Goal: Task Accomplishment & Management: Manage account settings

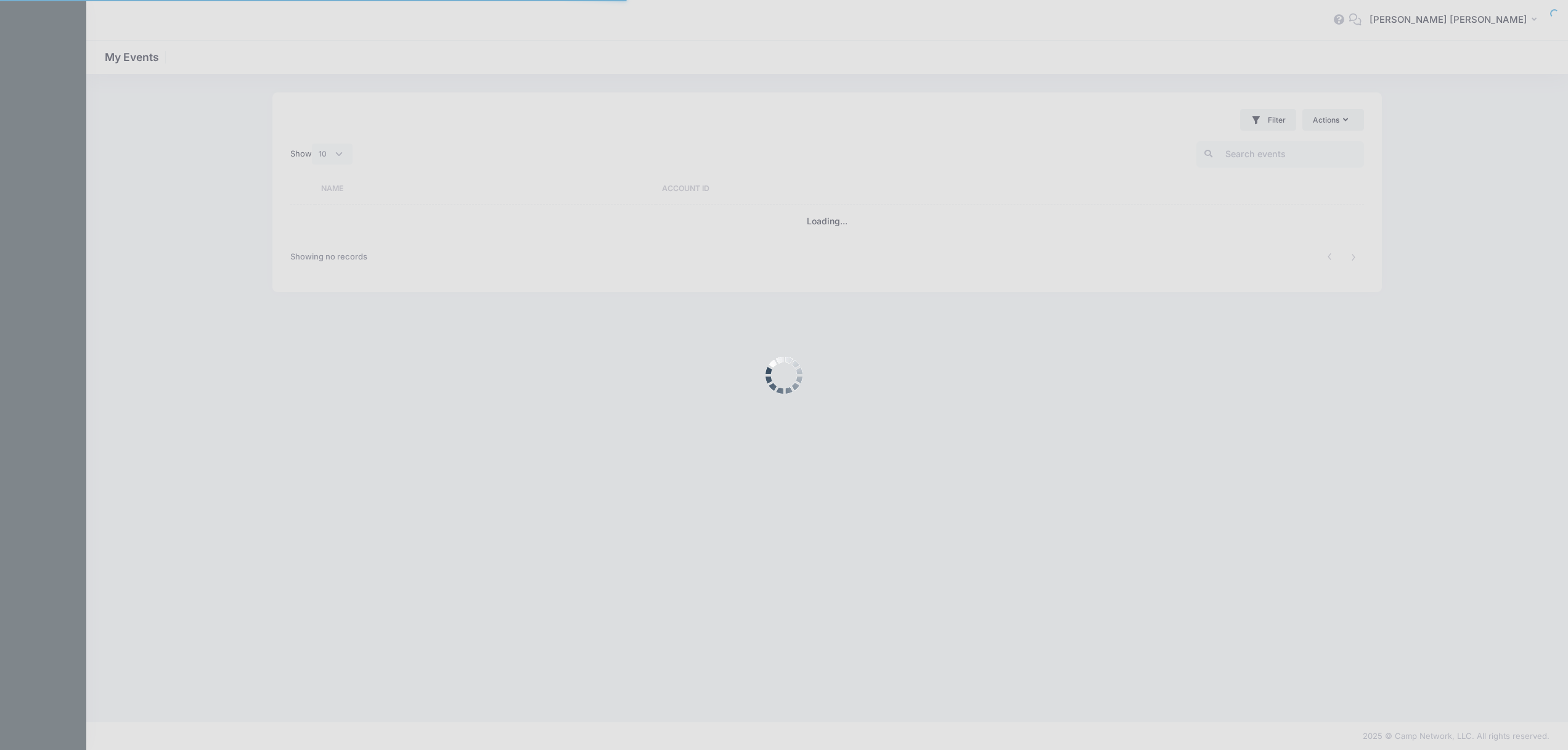
select select "10"
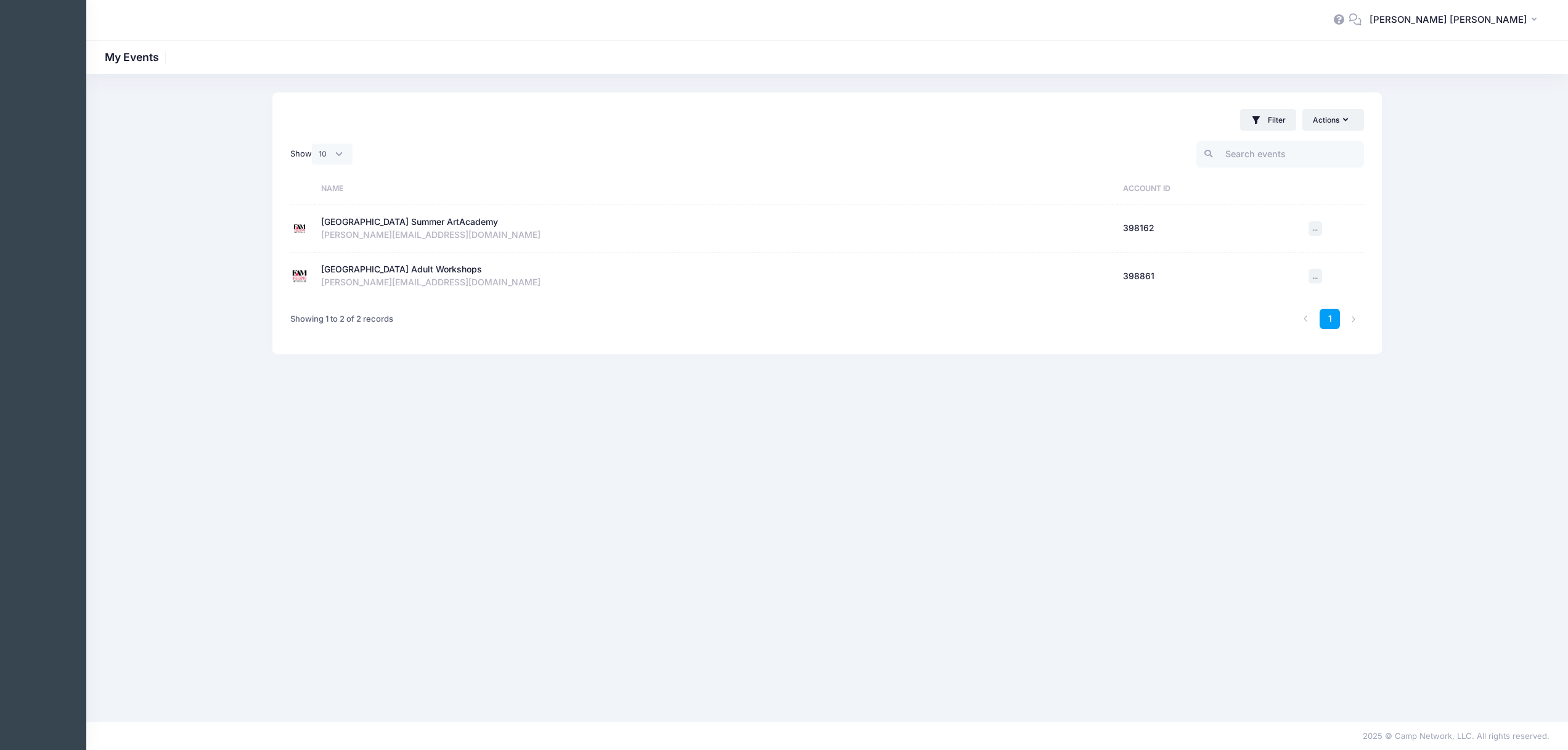
click at [415, 272] on div "[GEOGRAPHIC_DATA] Adult Workshops" at bounding box center [402, 270] width 161 height 13
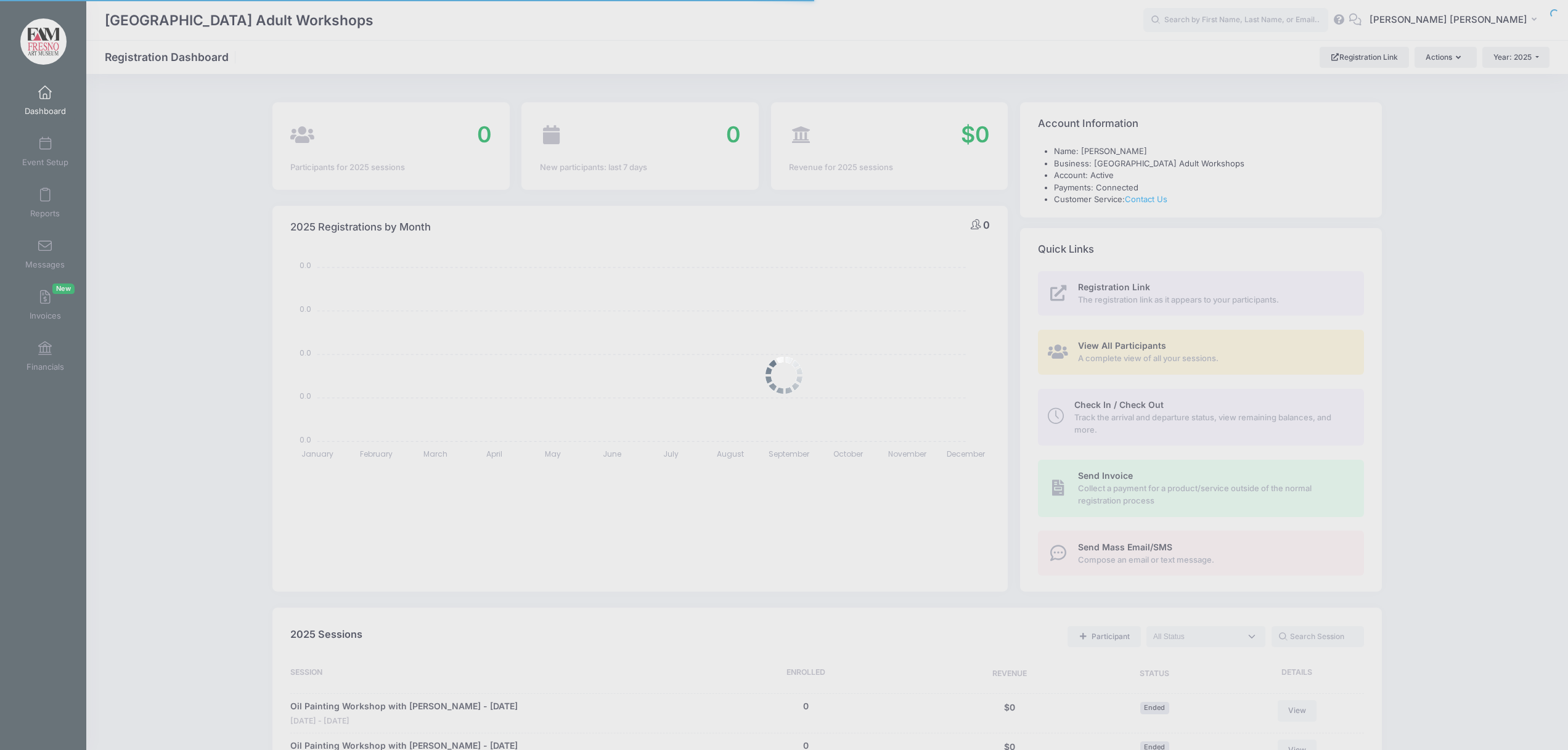
select select
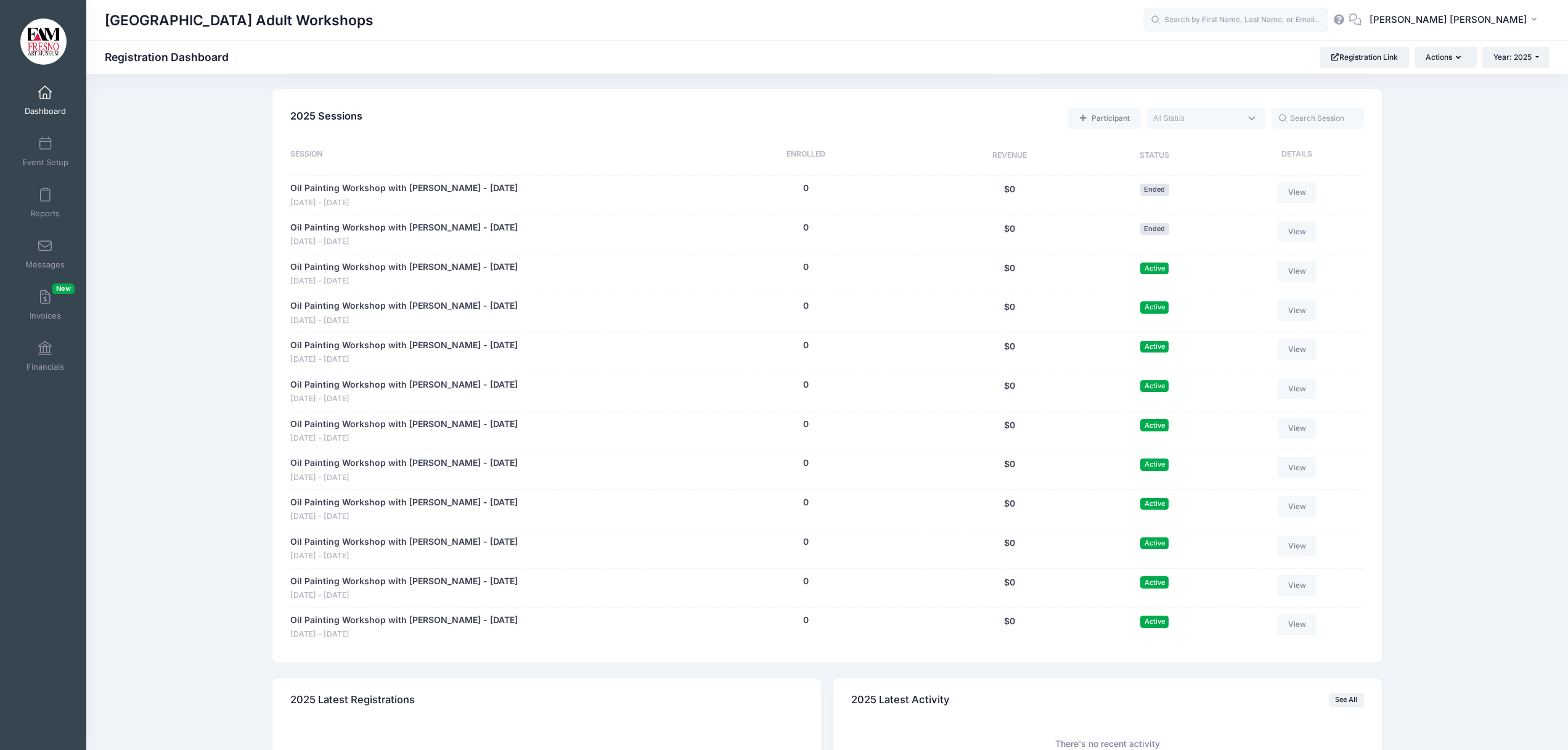
scroll to position [520, 0]
click at [1293, 427] on link "View" at bounding box center [1297, 427] width 39 height 21
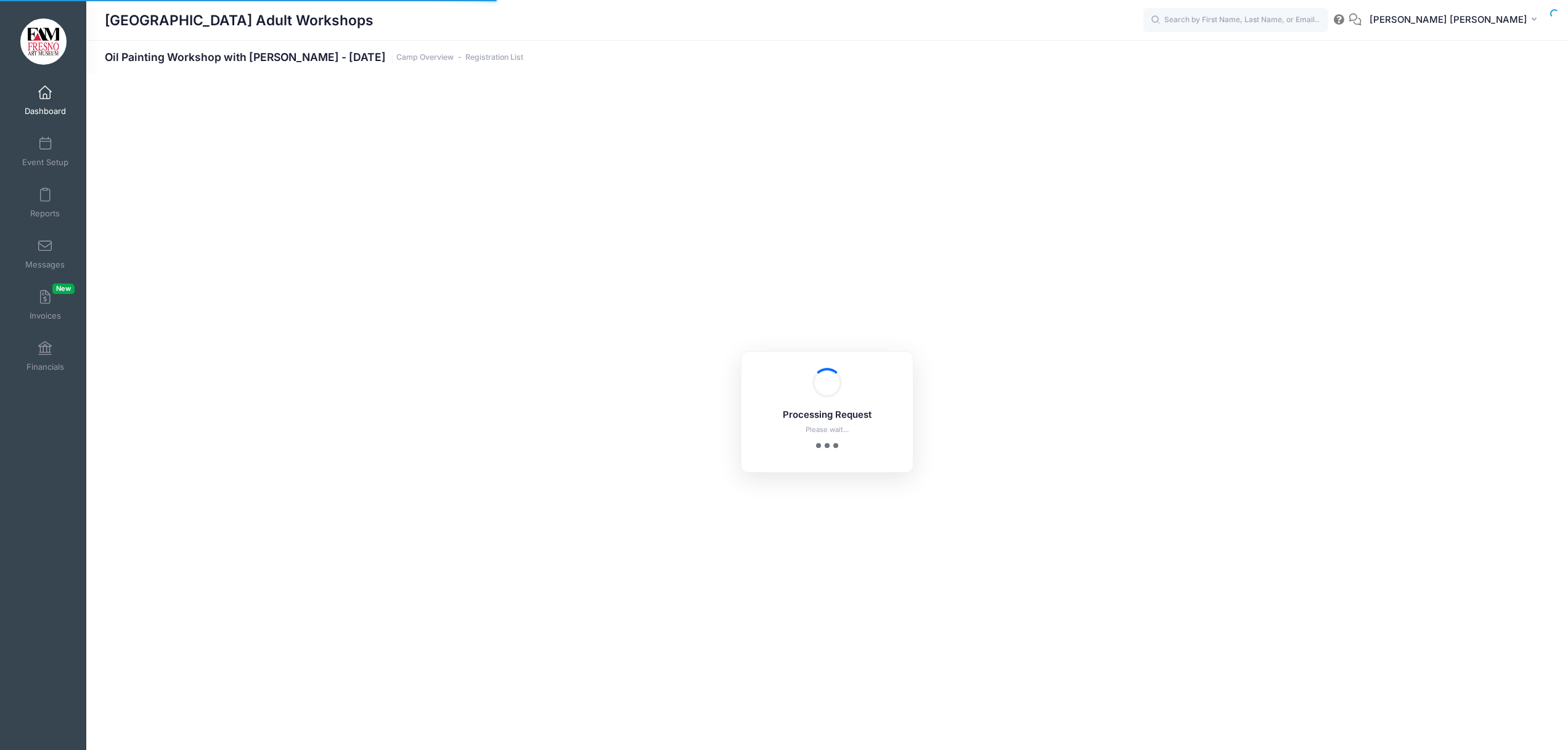
select select "10"
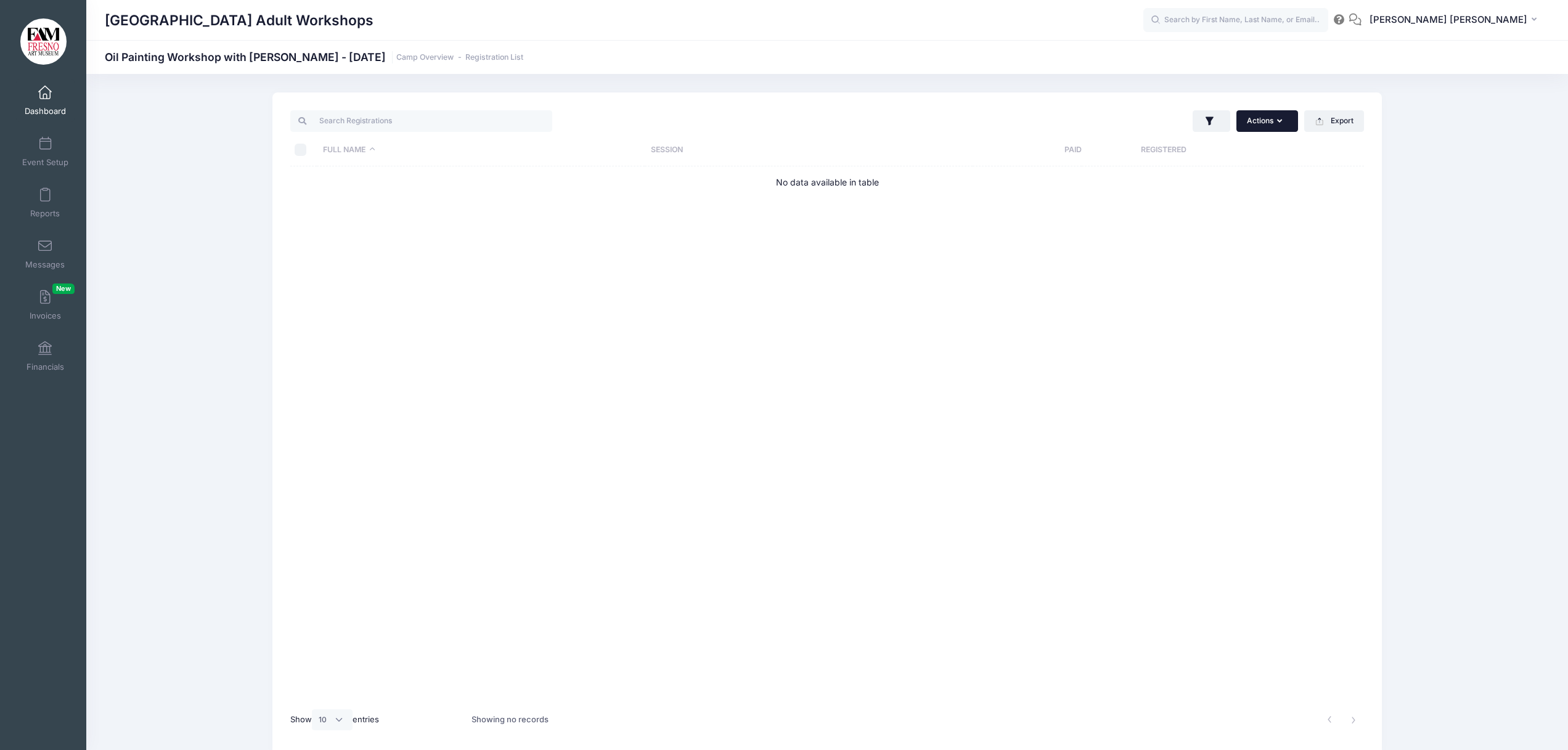
click at [1281, 122] on icon "button" at bounding box center [1282, 122] width 10 height 0
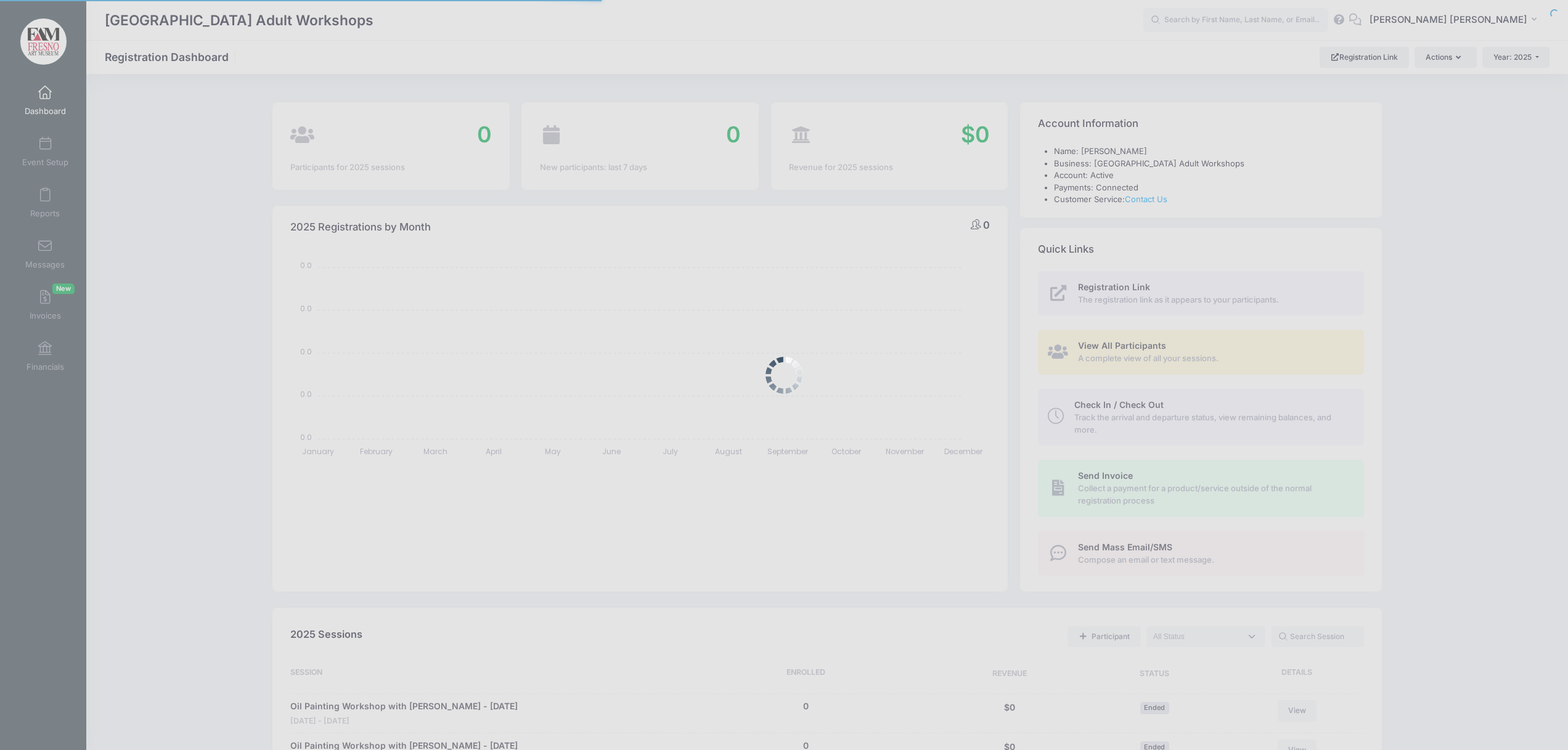
select select
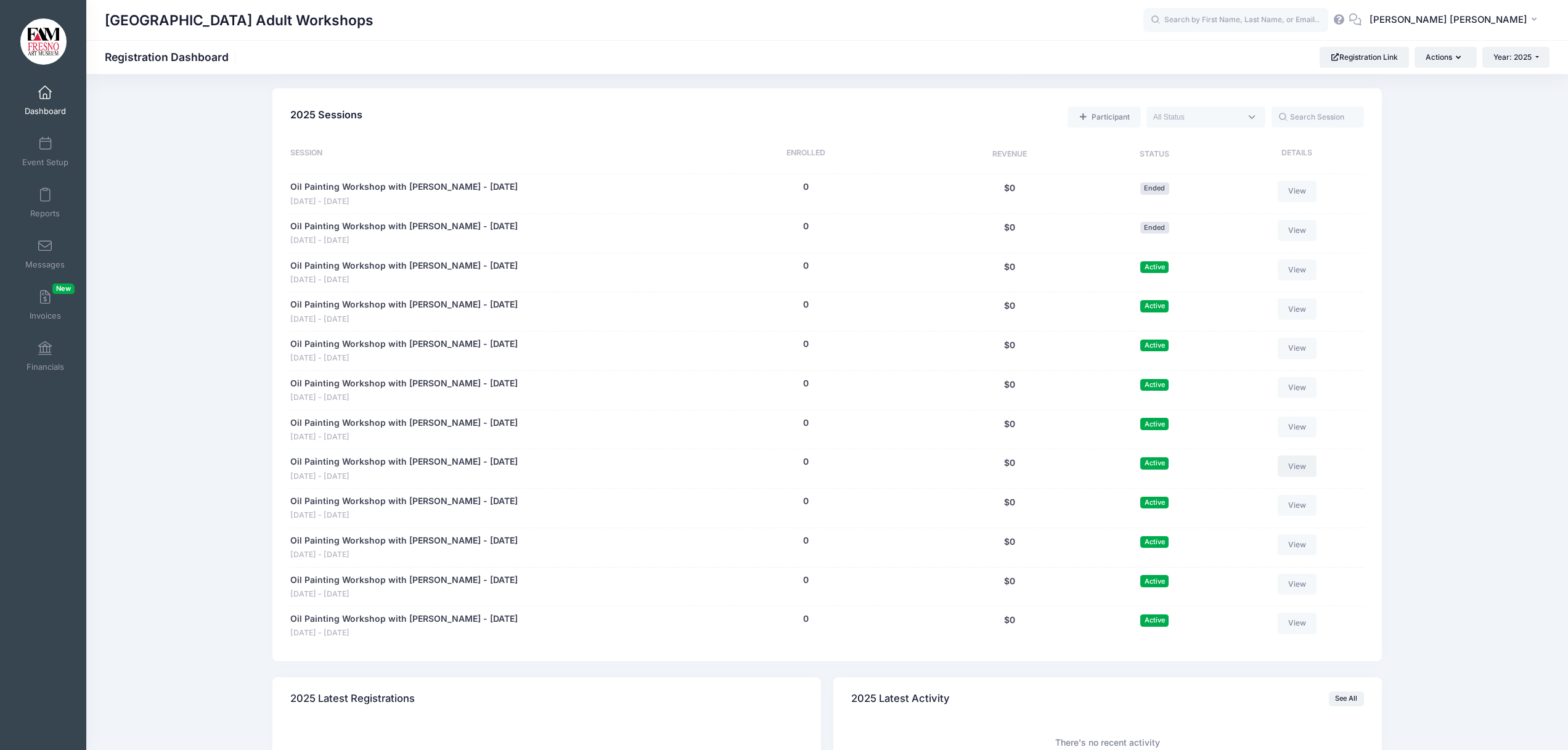
click at [1285, 464] on link "View" at bounding box center [1297, 466] width 39 height 21
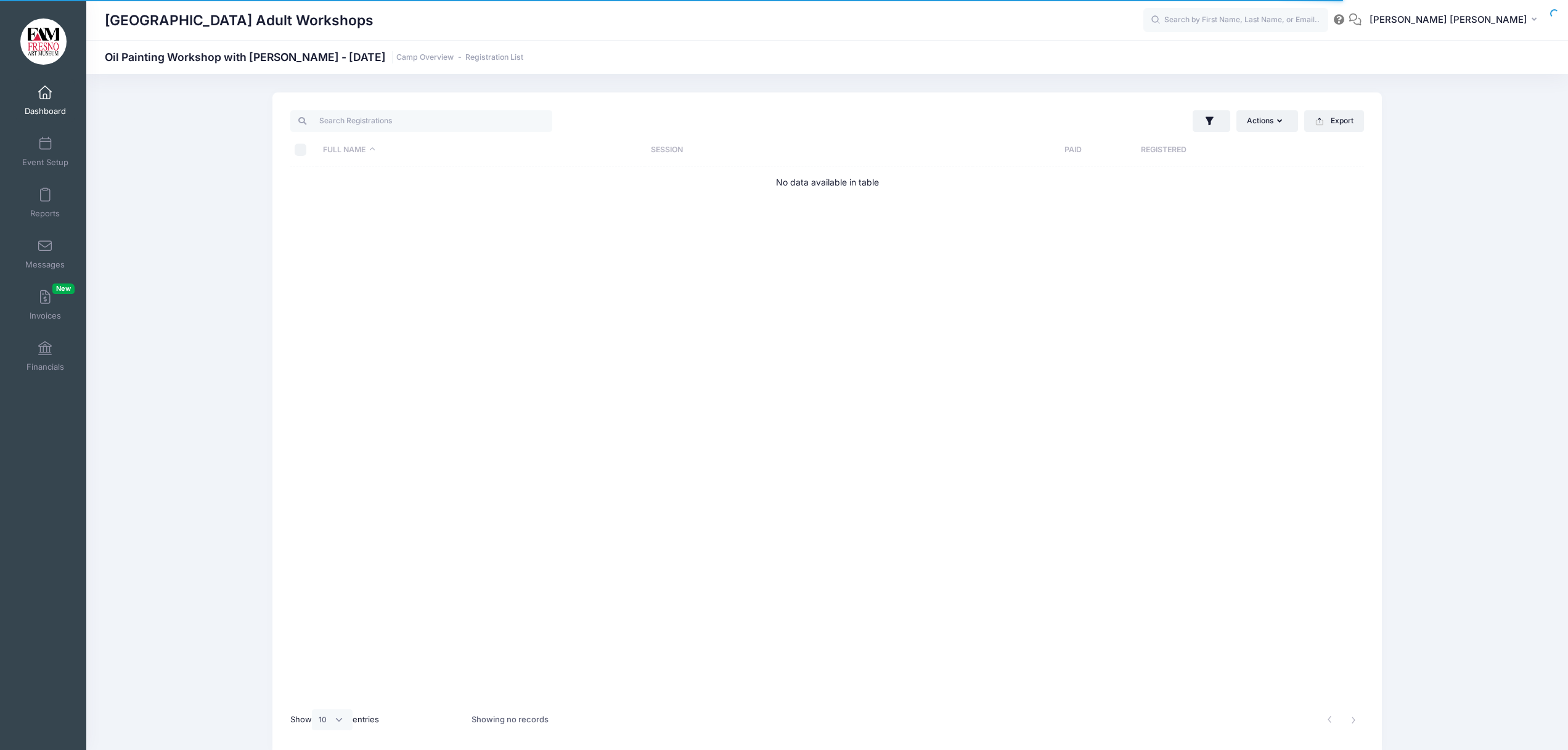
select select "10"
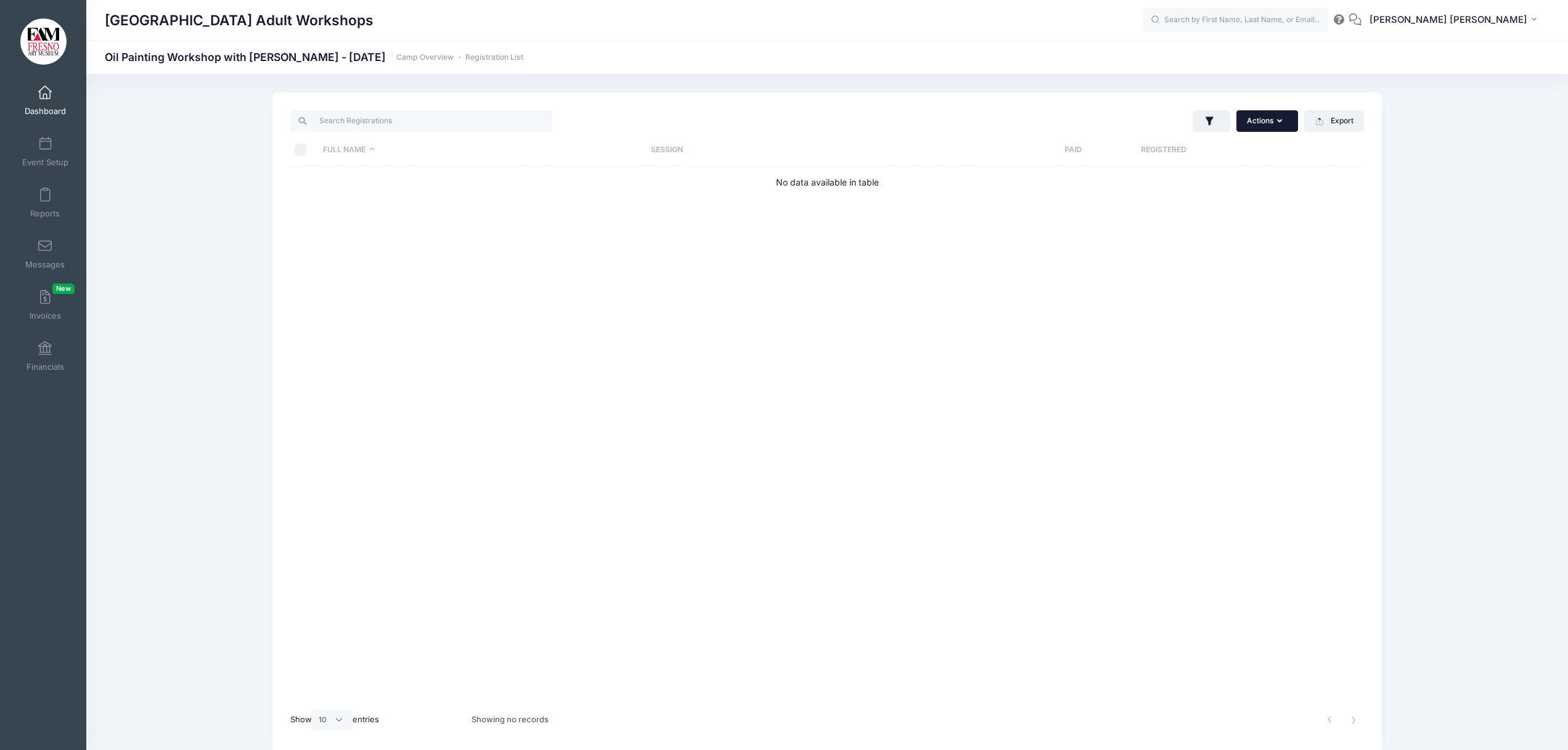
click at [1275, 119] on button "Actions" at bounding box center [1267, 120] width 62 height 21
click at [1347, 142] on th at bounding box center [1305, 150] width 118 height 33
click at [45, 152] on link "Event Setup" at bounding box center [45, 151] width 59 height 43
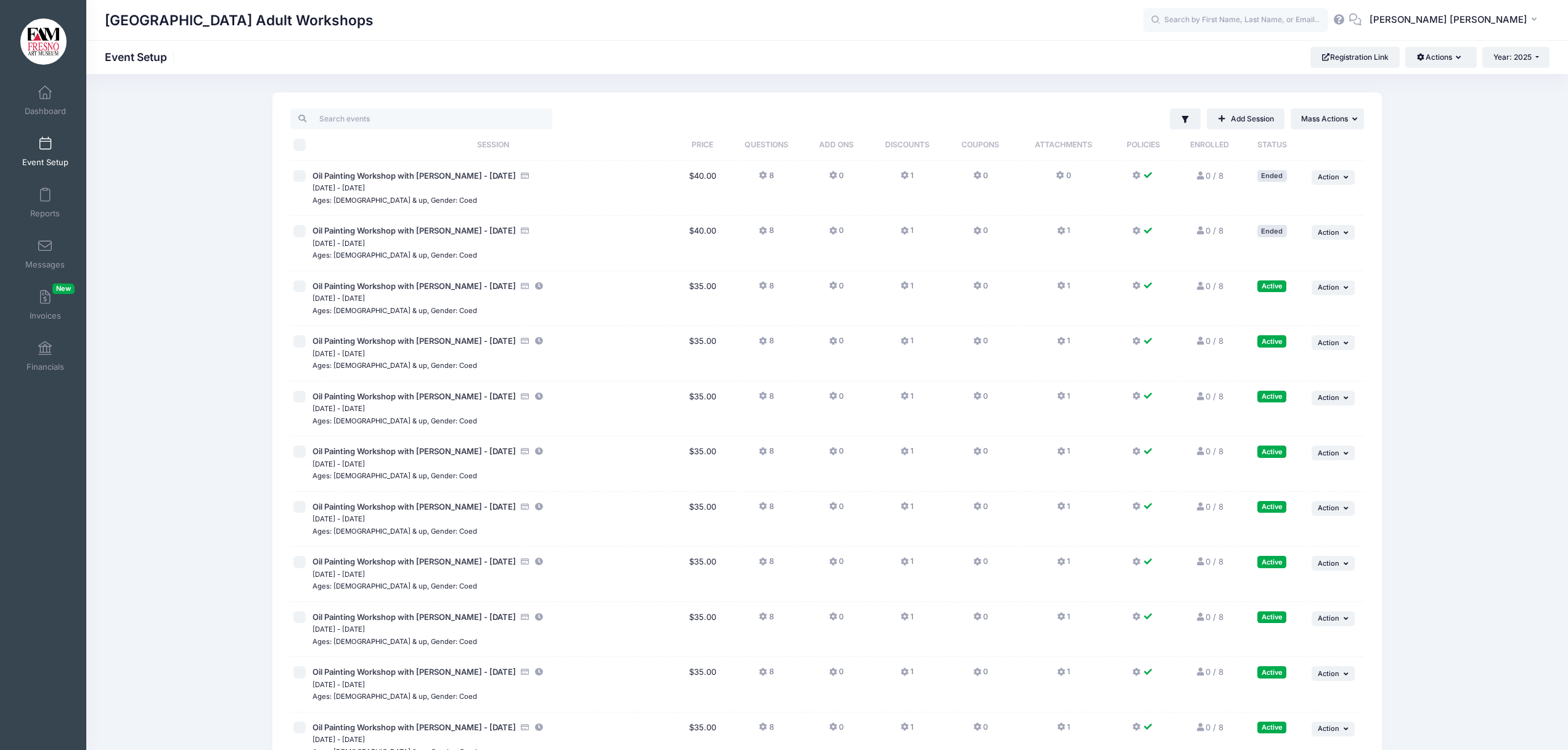
scroll to position [9, 0]
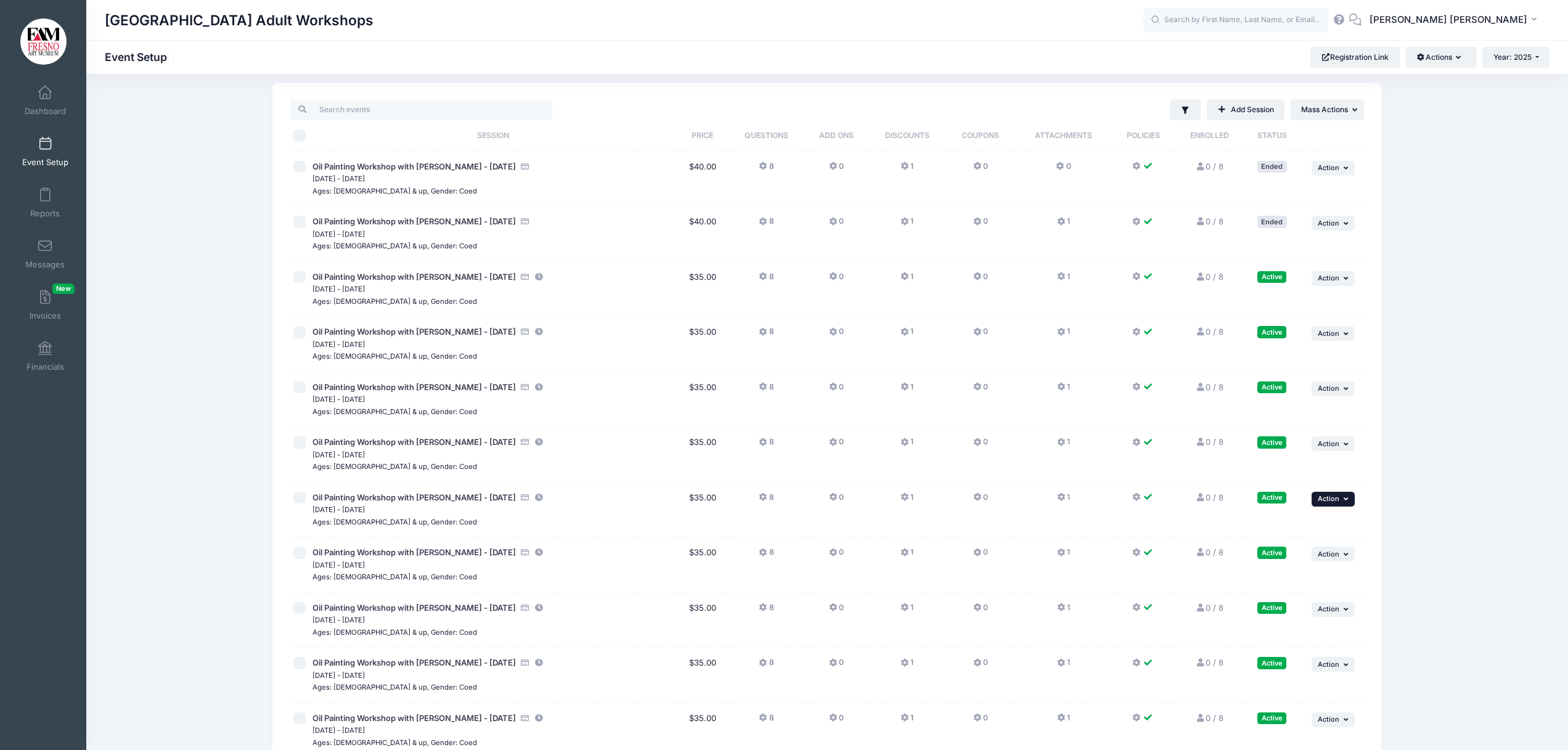
click at [1345, 498] on icon "button" at bounding box center [1347, 499] width 7 height 7
click at [1291, 525] on link "Pause Session" at bounding box center [1293, 527] width 111 height 23
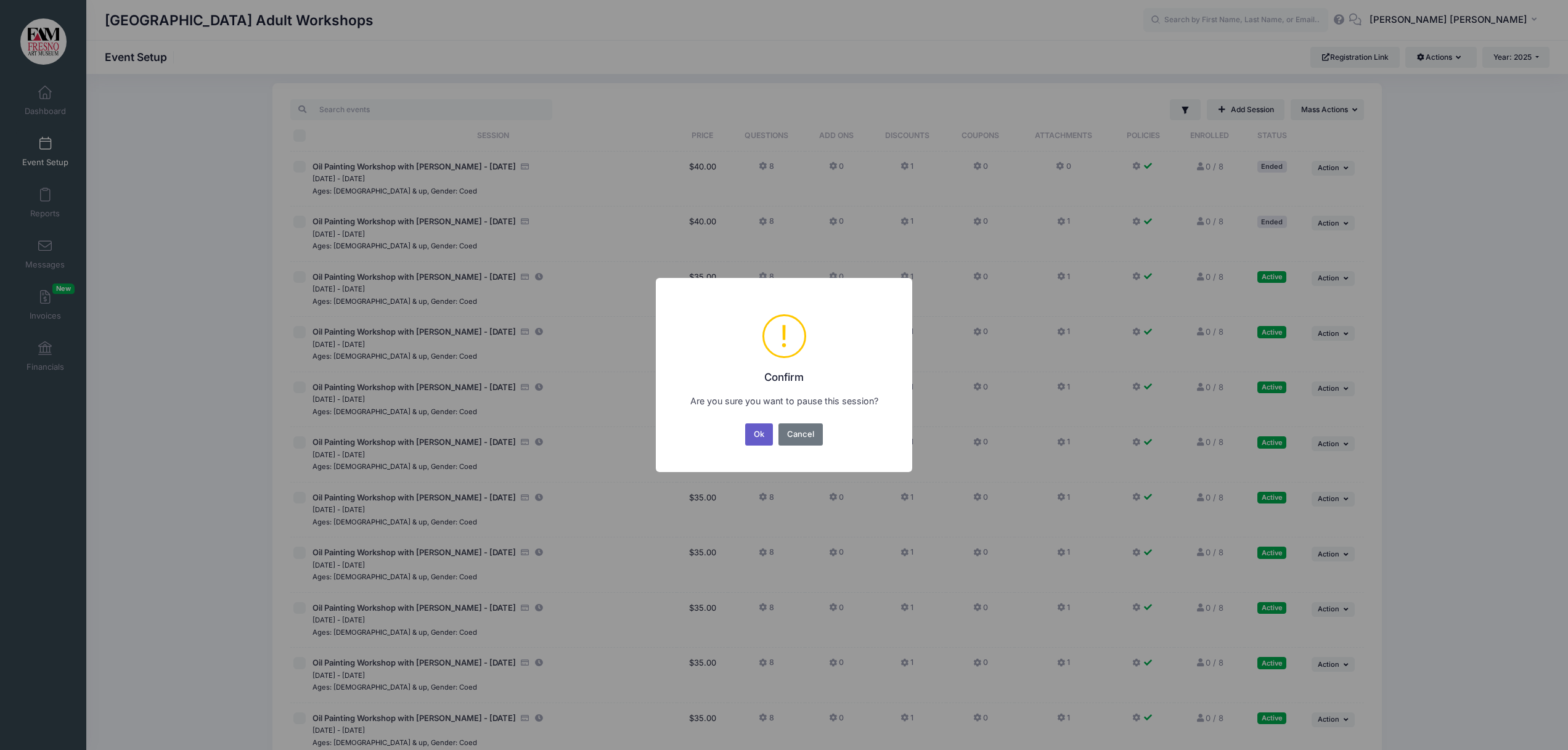
click at [758, 432] on button "Ok" at bounding box center [760, 435] width 28 height 22
